Goal: Task Accomplishment & Management: Manage account settings

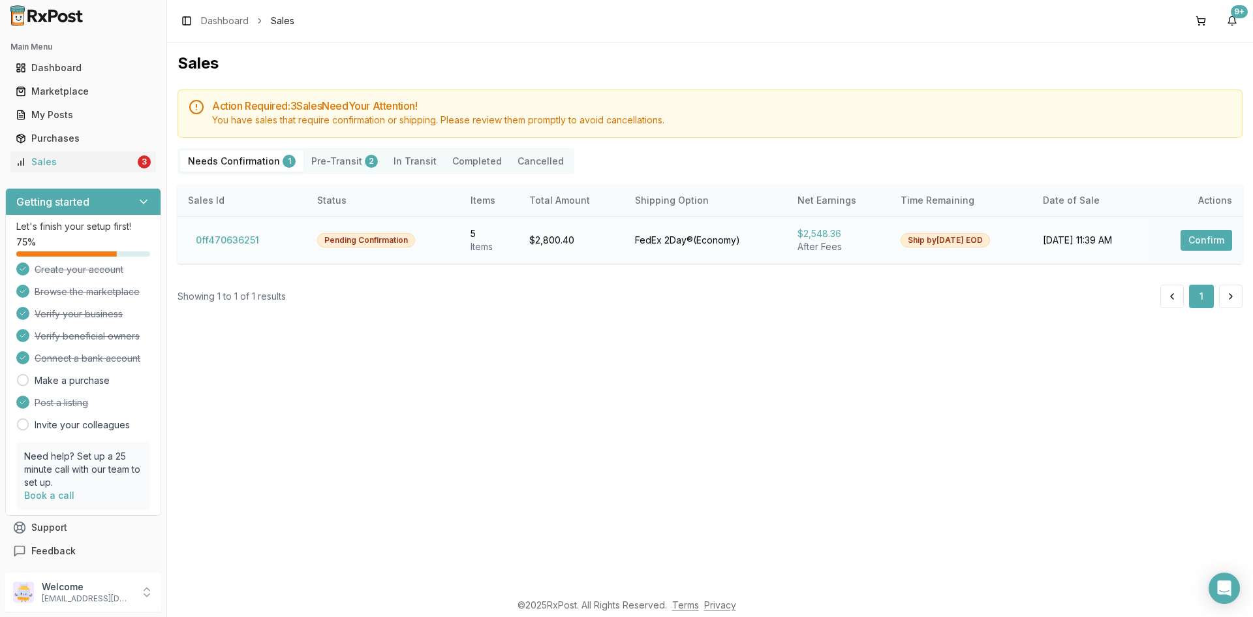
click at [1199, 240] on button "Confirm" at bounding box center [1207, 240] width 52 height 21
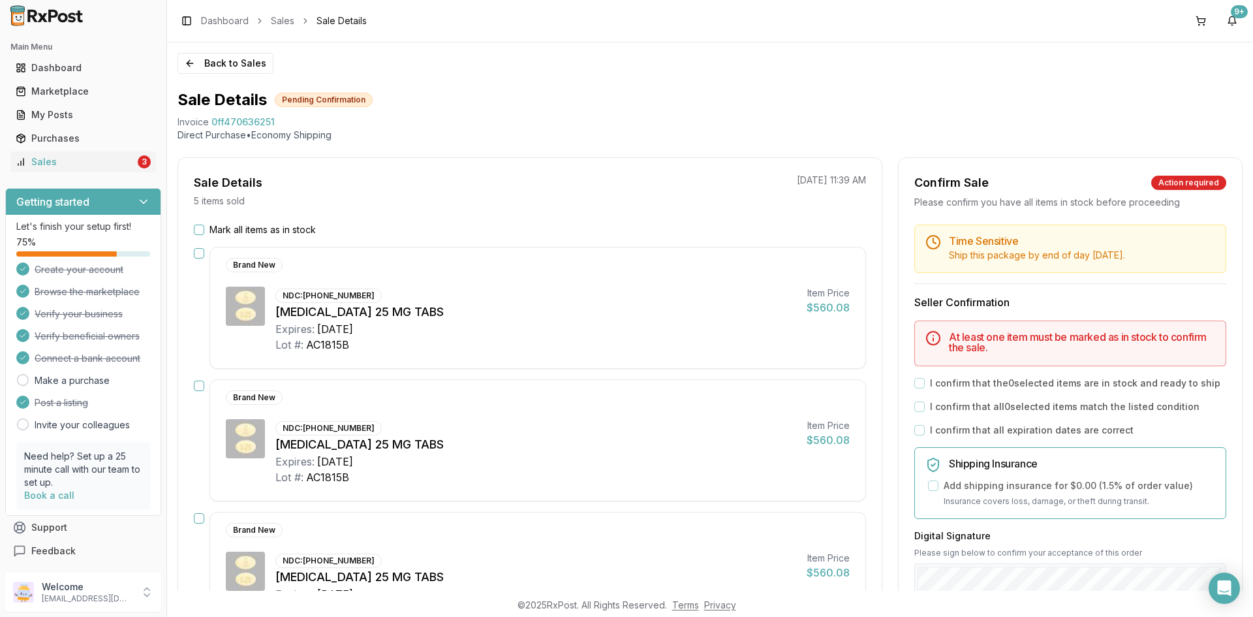
click at [200, 232] on button "Mark all items as in stock" at bounding box center [199, 229] width 10 height 10
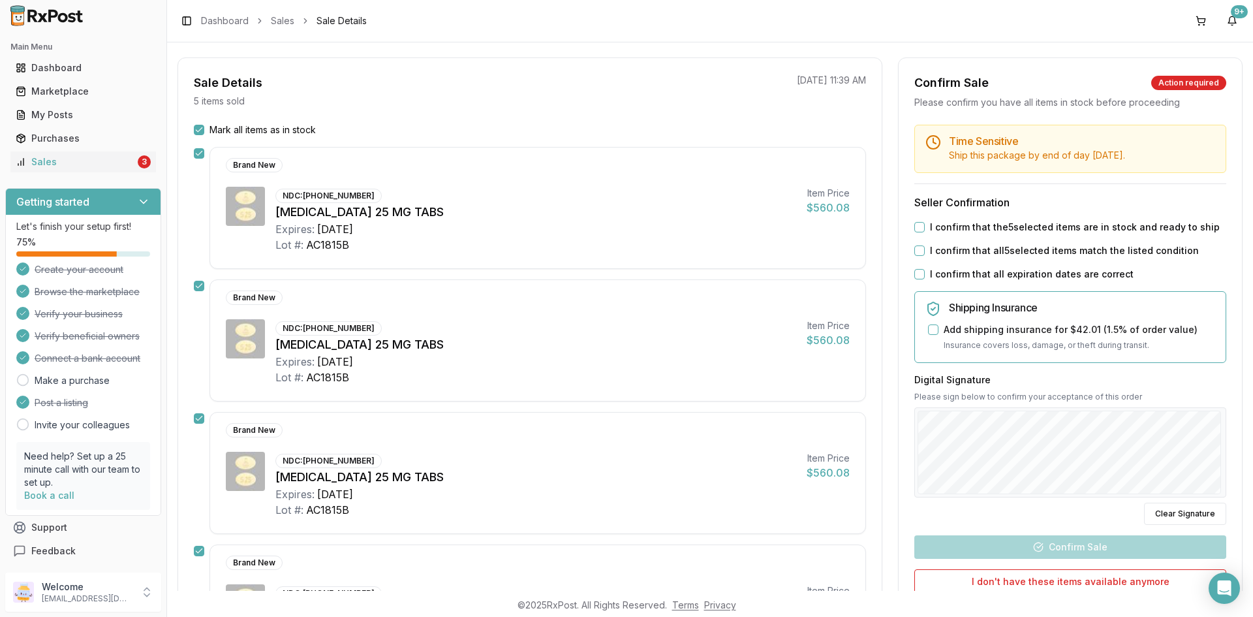
scroll to position [196, 0]
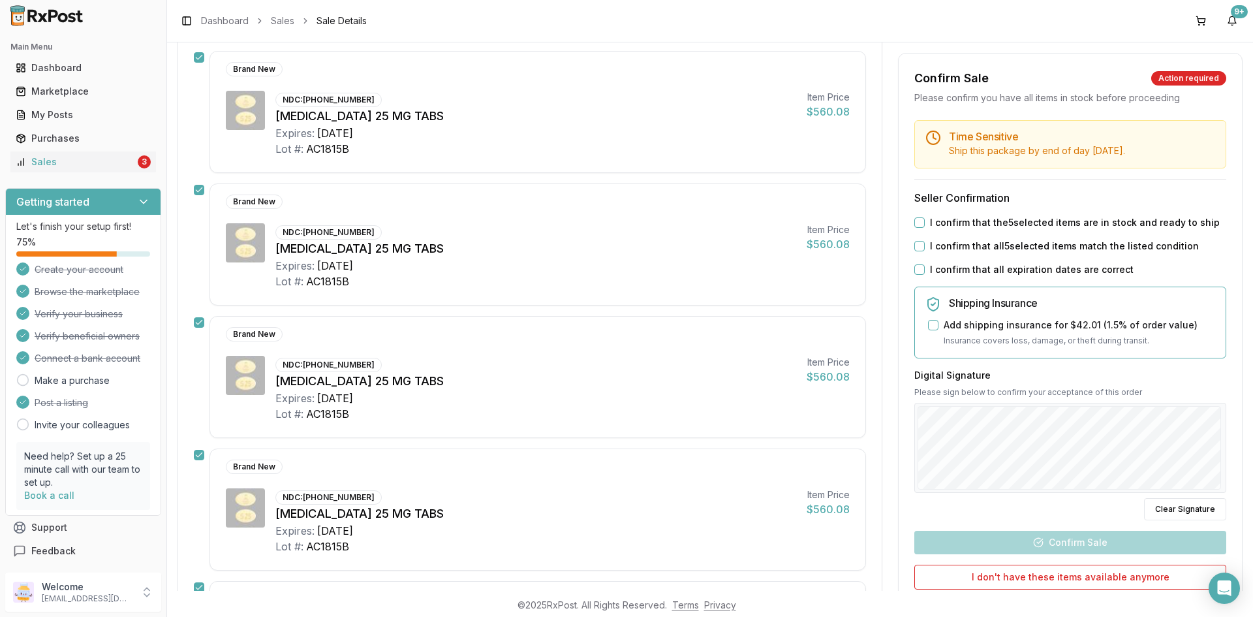
click at [1248, 416] on div "Back to Sales Sale Details Pending Confirmation Invoice 0ff470636251 Direct Pur…" at bounding box center [710, 316] width 1086 height 548
click at [914, 219] on button "I confirm that the 5 selected items are in stock and ready to ship" at bounding box center [919, 222] width 10 height 10
click at [915, 243] on button "I confirm that all 5 selected items match the listed condition" at bounding box center [919, 246] width 10 height 10
click at [918, 271] on button "I confirm that all expiration dates are correct" at bounding box center [919, 269] width 10 height 10
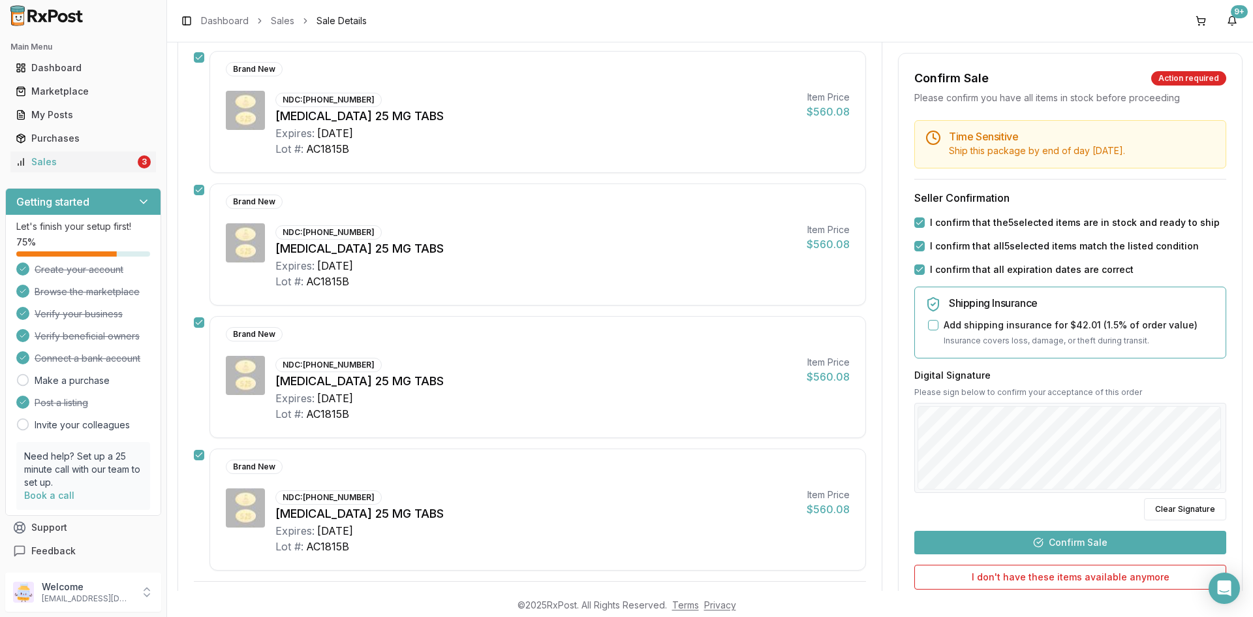
scroll to position [457, 0]
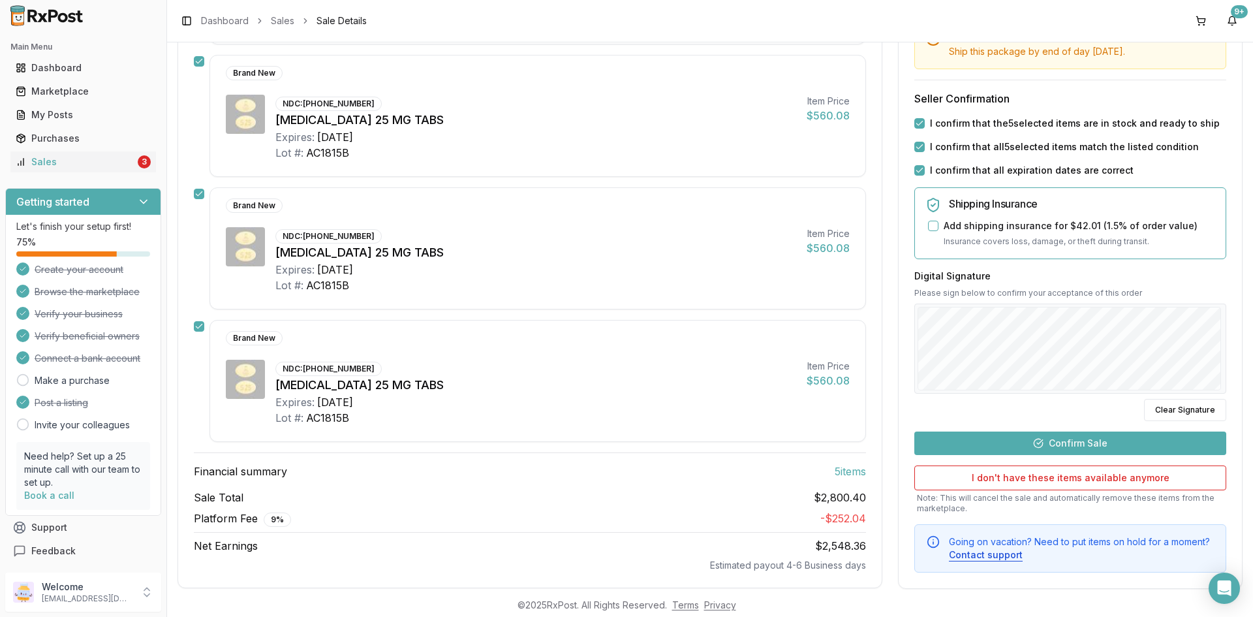
click at [1038, 449] on button "Confirm Sale" at bounding box center [1070, 442] width 312 height 23
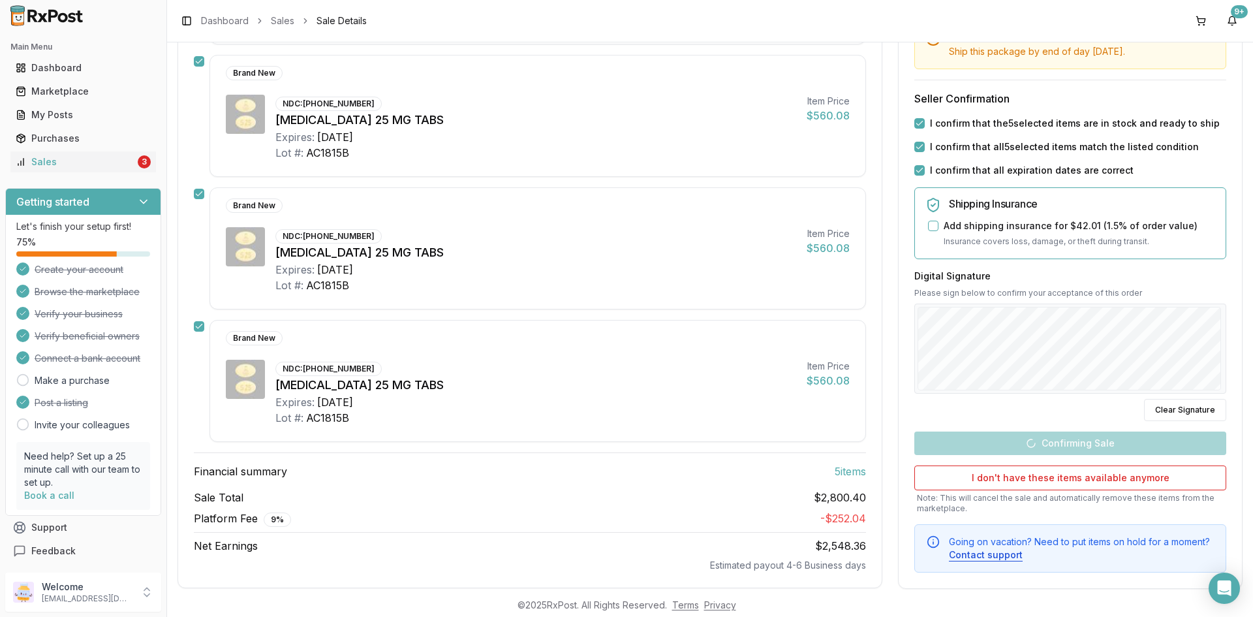
scroll to position [452, 0]
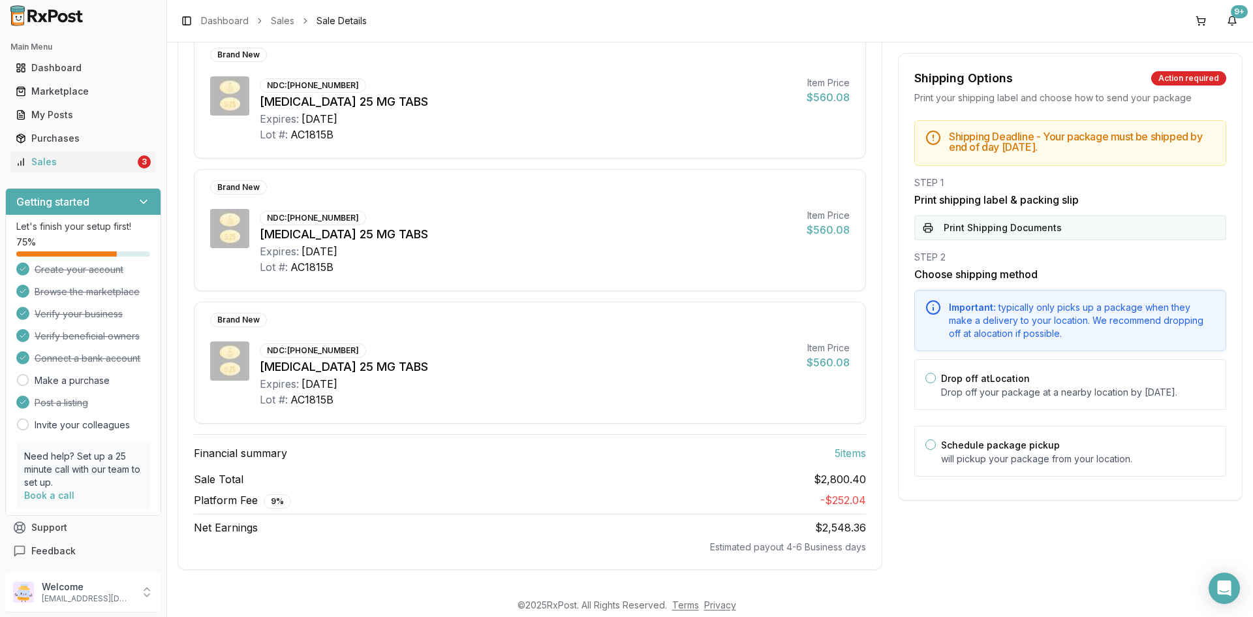
click at [970, 231] on button "Print Shipping Documents" at bounding box center [1070, 227] width 312 height 25
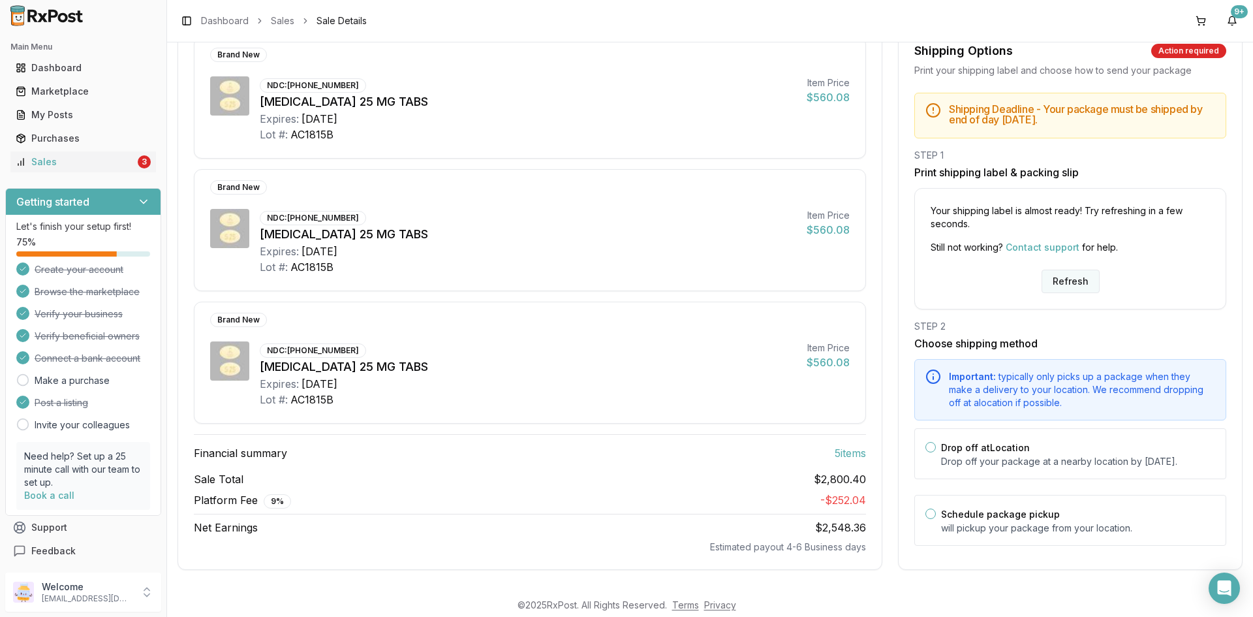
drag, startPoint x: 1072, startPoint y: 270, endPoint x: 1061, endPoint y: 272, distance: 11.3
click at [1071, 270] on button "Refresh" at bounding box center [1071, 281] width 58 height 23
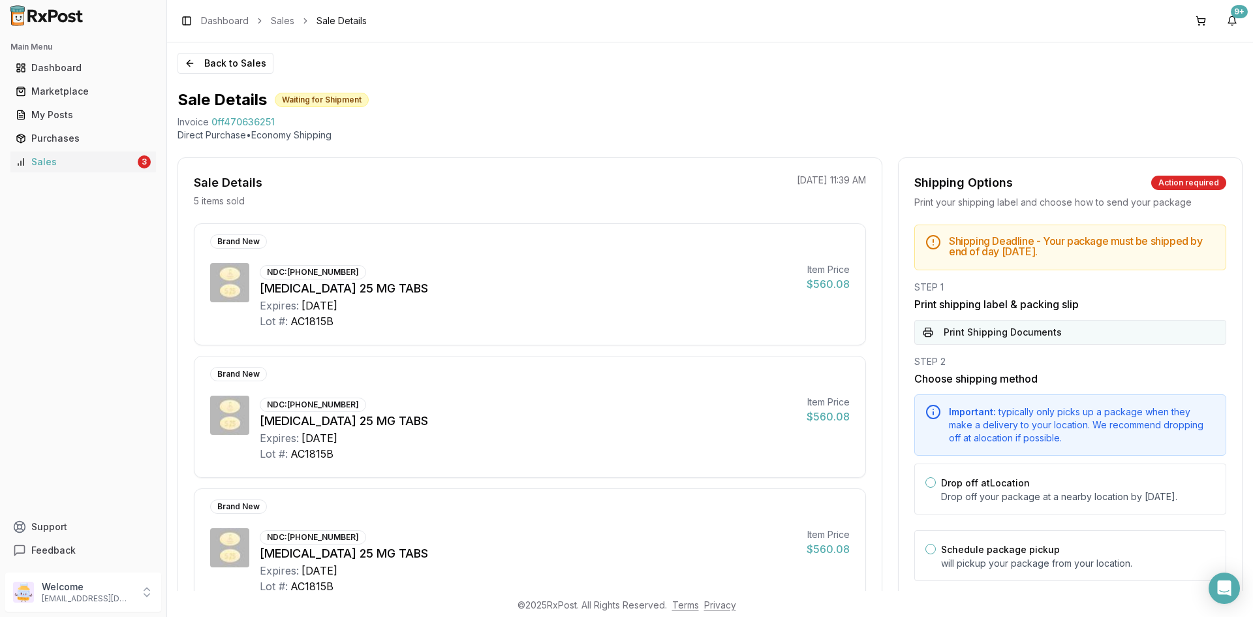
click at [989, 333] on button "Print Shipping Documents" at bounding box center [1070, 332] width 312 height 25
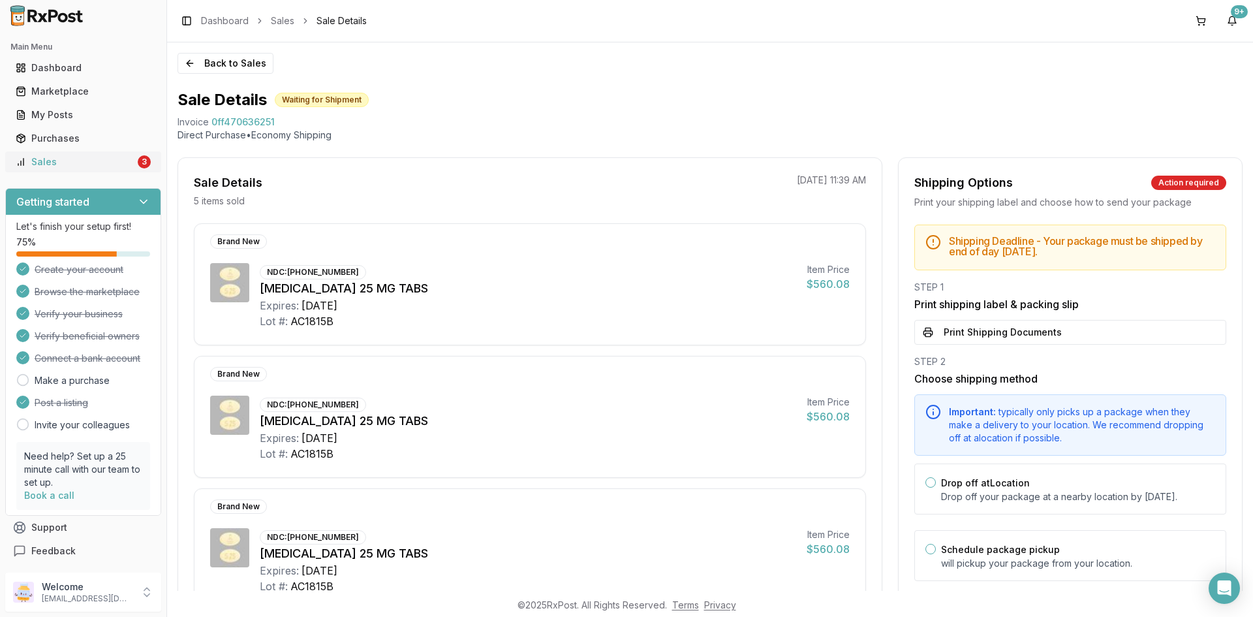
click at [60, 162] on div "Sales" at bounding box center [75, 161] width 119 height 13
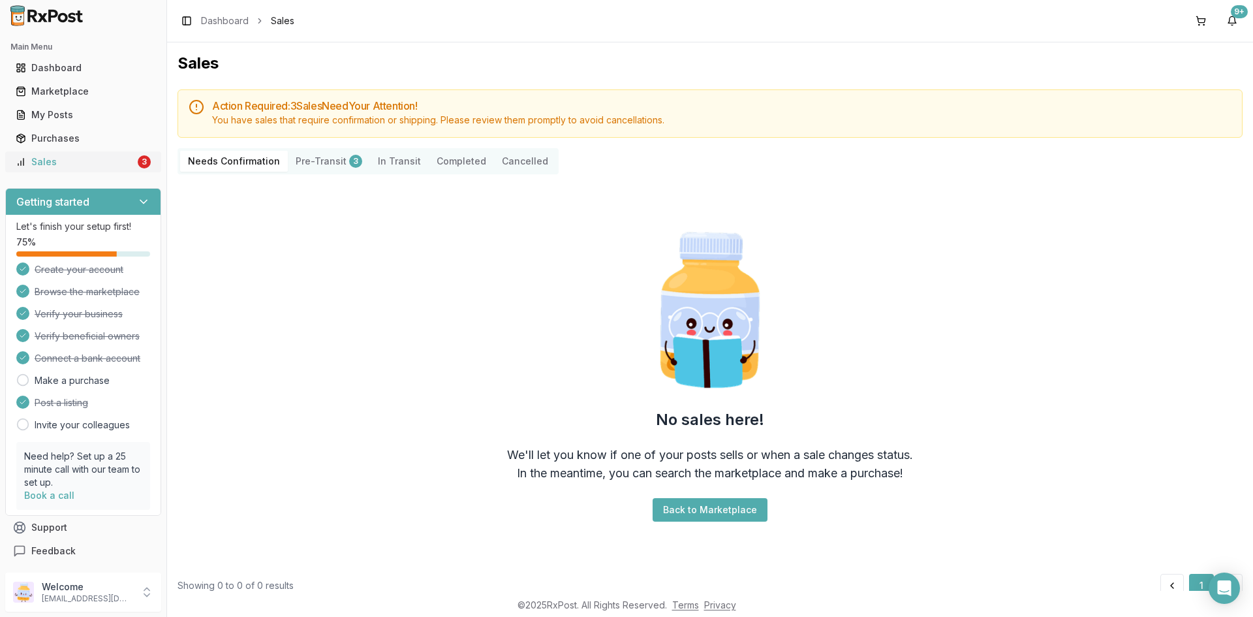
click at [101, 161] on div "Sales" at bounding box center [75, 161] width 119 height 13
click at [317, 165] on button "Pre-Transit 3" at bounding box center [329, 161] width 82 height 21
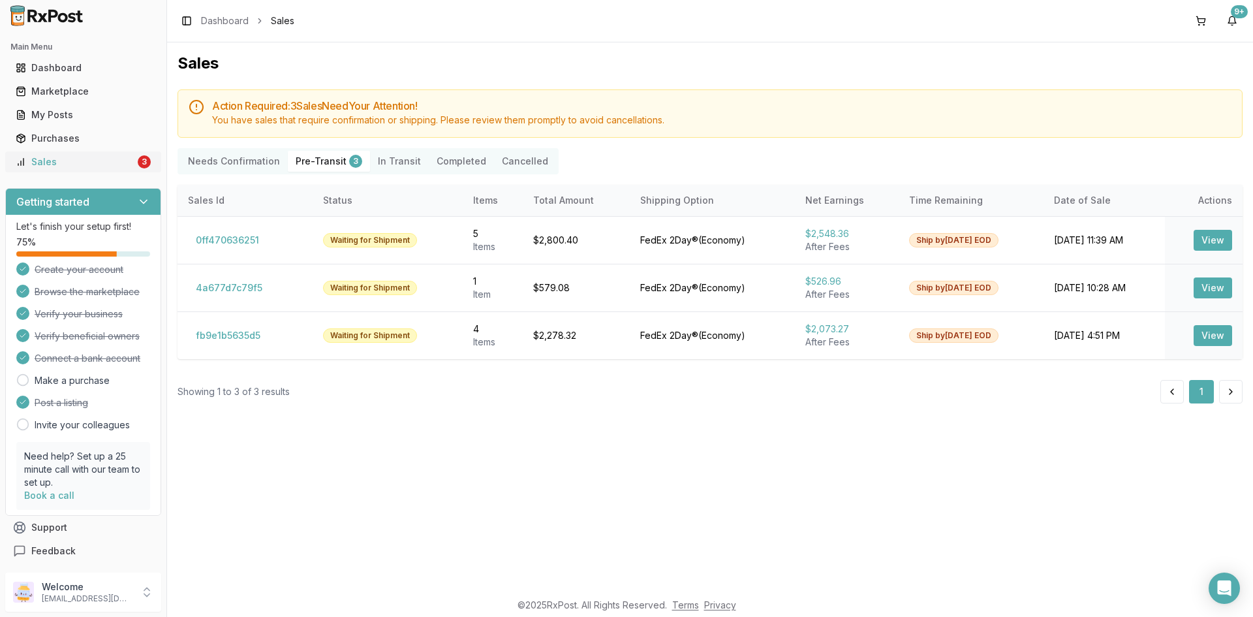
click at [83, 165] on div "Sales" at bounding box center [75, 161] width 119 height 13
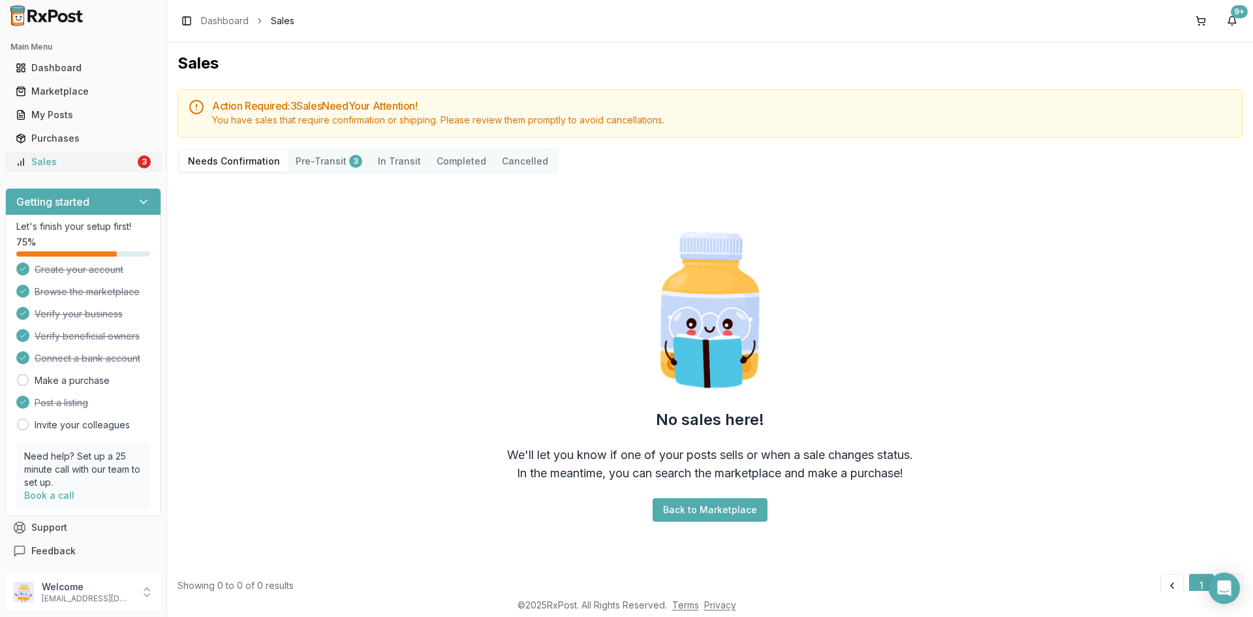
click at [67, 166] on div "Sales" at bounding box center [75, 161] width 119 height 13
click at [35, 147] on link "Purchases" at bounding box center [83, 138] width 146 height 23
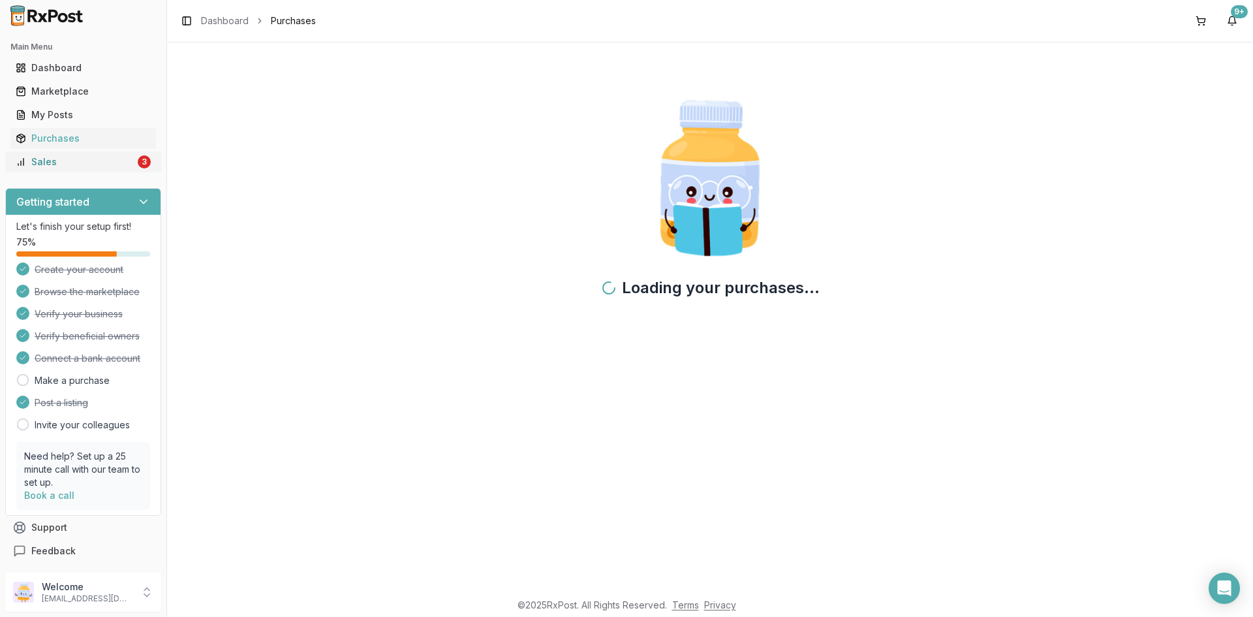
click at [40, 168] on div "Sales" at bounding box center [75, 161] width 119 height 13
